Goal: Information Seeking & Learning: Learn about a topic

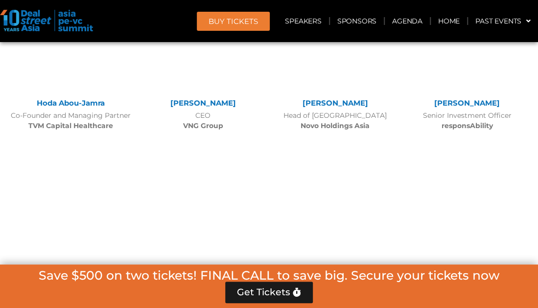
scroll to position [4128, 0]
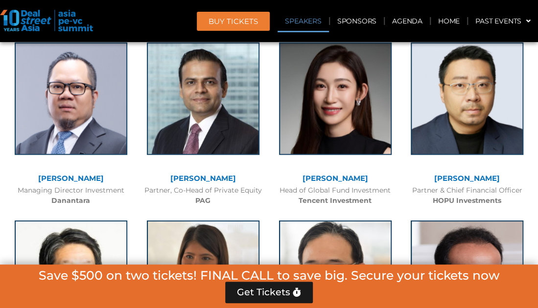
scroll to position [1195, 0]
click at [35, 20] on img at bounding box center [46, 21] width 93 height 22
click at [55, 20] on img at bounding box center [46, 21] width 93 height 22
click at [288, 19] on link "Speakers" at bounding box center [302, 21] width 51 height 22
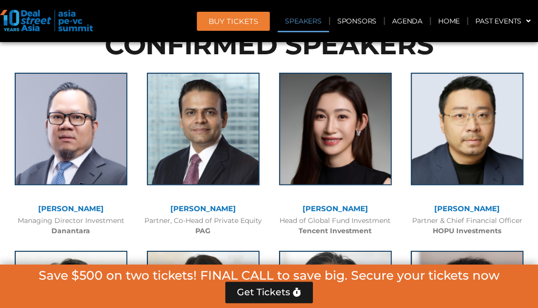
scroll to position [1152, 0]
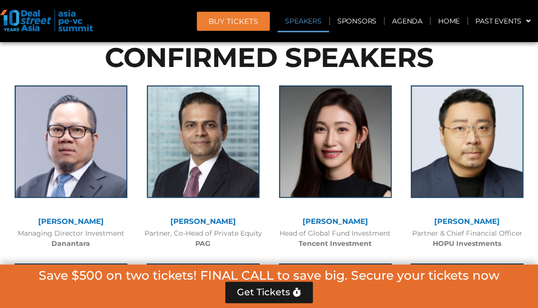
click at [297, 22] on link "Speakers" at bounding box center [302, 21] width 51 height 22
click at [302, 20] on link "Speakers" at bounding box center [302, 21] width 51 height 22
click at [38, 21] on img at bounding box center [46, 21] width 93 height 22
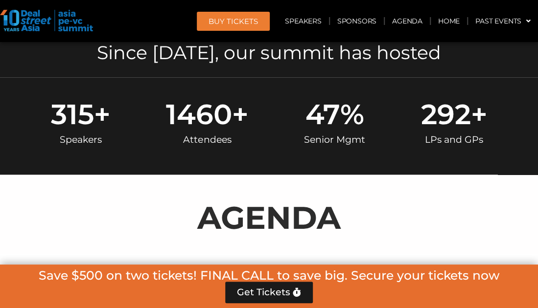
scroll to position [419, 0]
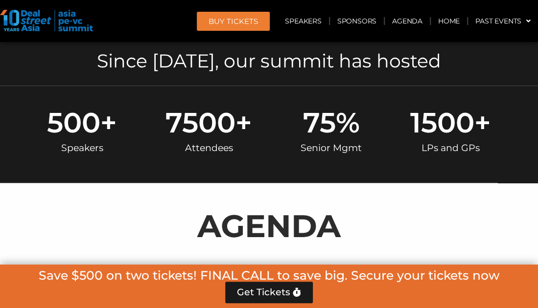
click at [34, 24] on img at bounding box center [46, 21] width 93 height 22
